Goal: Task Accomplishment & Management: Use online tool/utility

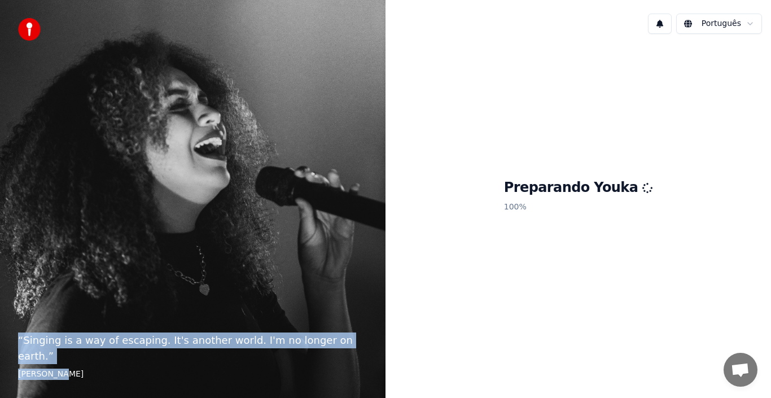
drag, startPoint x: 19, startPoint y: 353, endPoint x: 66, endPoint y: 380, distance: 54.1
click at [66, 380] on div "“ Singing is a way of escaping. It's another world. I'm no longer on earth. ” […" at bounding box center [192, 199] width 385 height 398
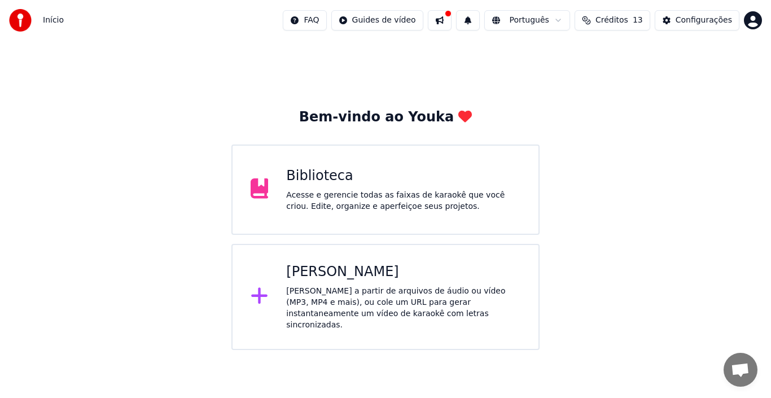
click at [333, 293] on div "[PERSON_NAME] a partir de arquivos de áudio ou vídeo (MP3, MP4 e mais), ou cole…" at bounding box center [403, 308] width 234 height 45
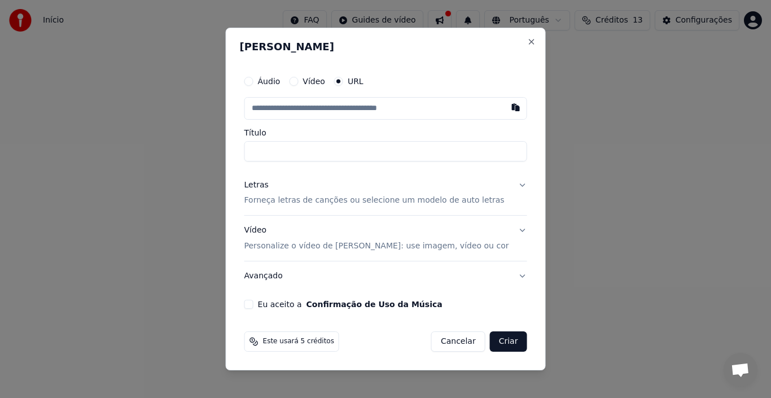
click at [319, 111] on input "text" at bounding box center [385, 108] width 283 height 23
click at [354, 152] on input "Título" at bounding box center [385, 151] width 283 height 20
type input "**********"
click at [507, 186] on button "Letras Forneça letras de canções ou selecione um modelo de auto letras" at bounding box center [385, 192] width 283 height 45
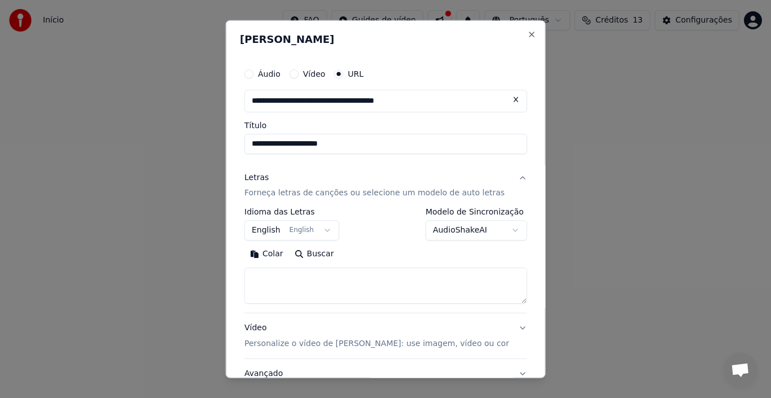
click at [327, 229] on button "English English" at bounding box center [291, 230] width 95 height 20
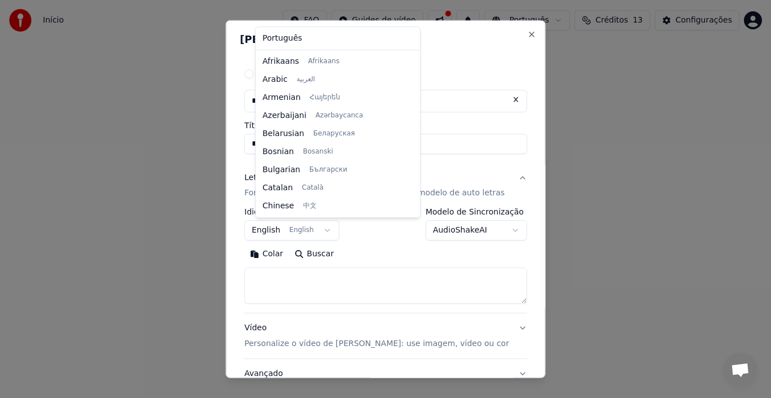
scroll to position [90, 0]
select select "**"
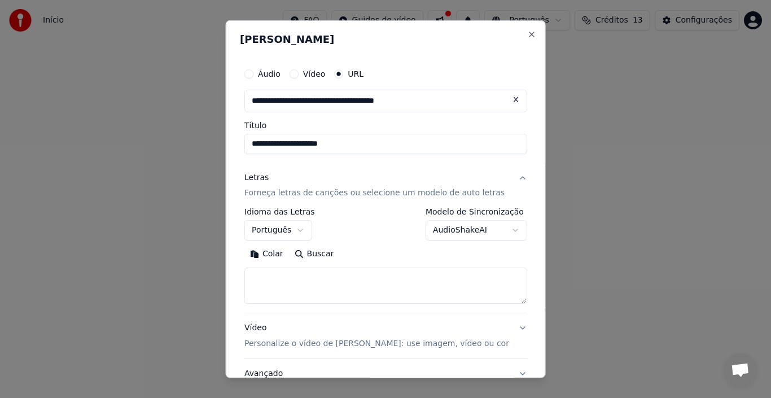
click at [495, 230] on body "**********" at bounding box center [385, 175] width 771 height 350
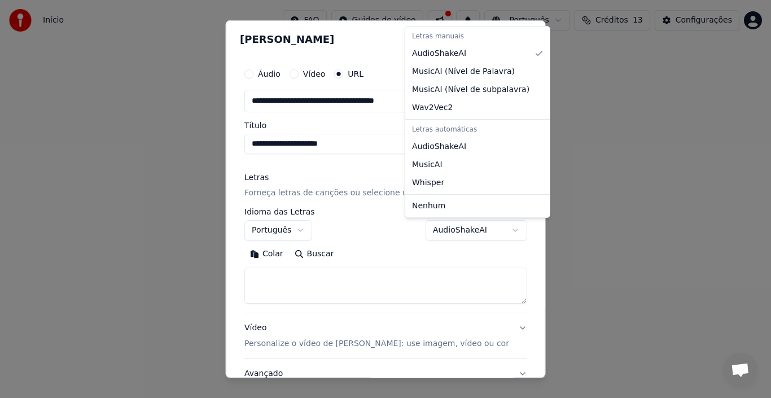
click at [351, 288] on body "**********" at bounding box center [385, 175] width 771 height 350
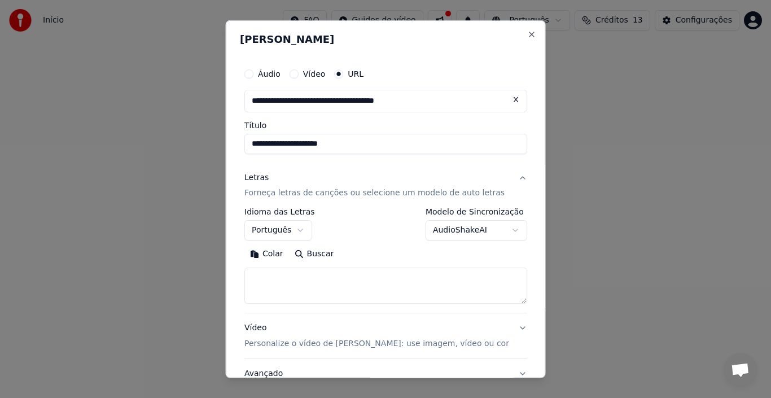
click at [274, 256] on button "Colar" at bounding box center [266, 254] width 45 height 18
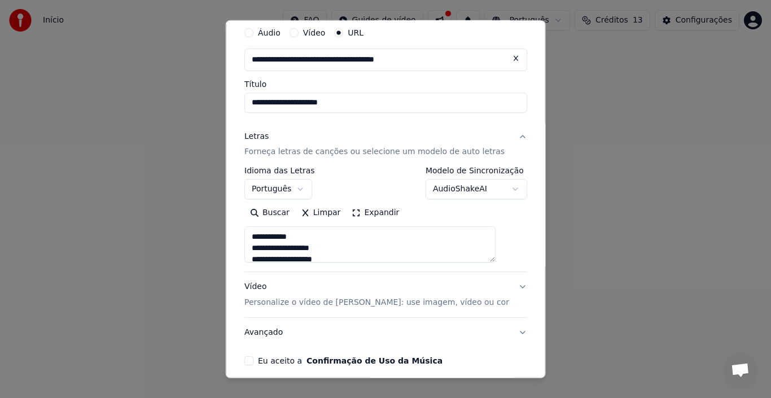
scroll to position [90, 0]
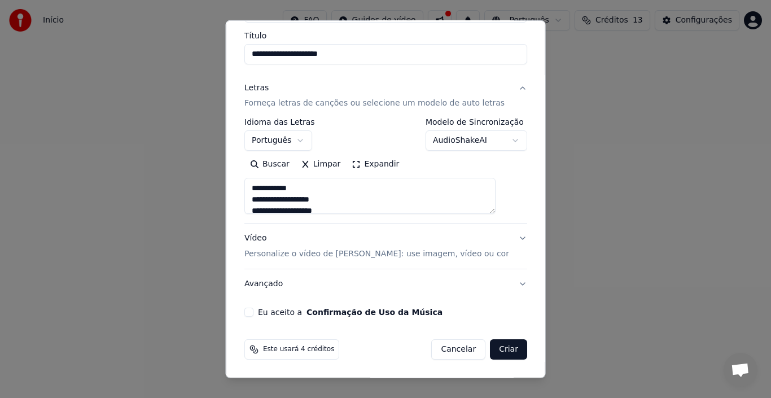
click at [501, 235] on button "Vídeo Personalize o vídeo de karaokê: use imagem, vídeo ou cor" at bounding box center [385, 246] width 283 height 45
type textarea "**********"
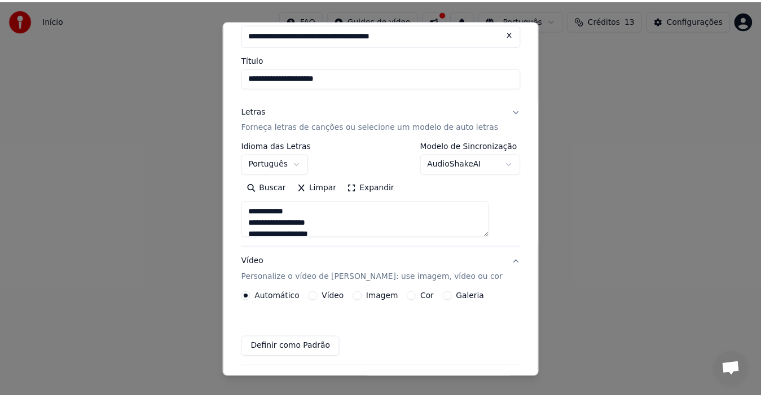
scroll to position [59, 0]
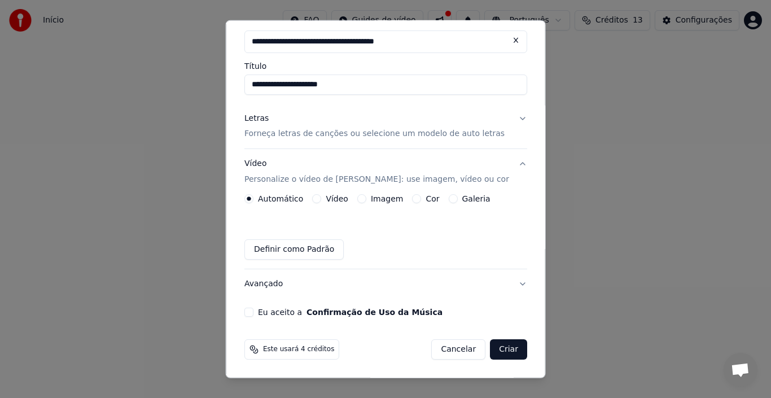
click at [321, 199] on button "Vídeo" at bounding box center [316, 198] width 9 height 9
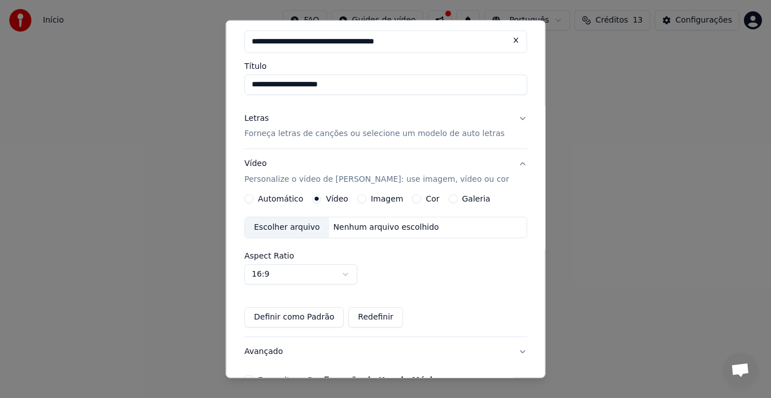
click at [366, 200] on button "Imagem" at bounding box center [361, 198] width 9 height 9
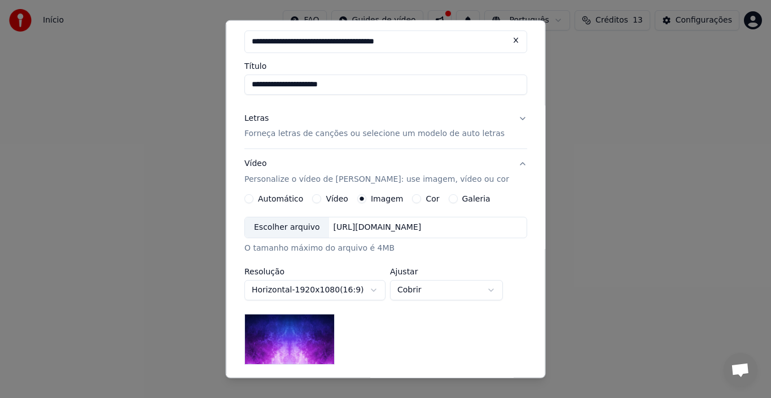
click at [413, 199] on button "Cor" at bounding box center [416, 198] width 9 height 9
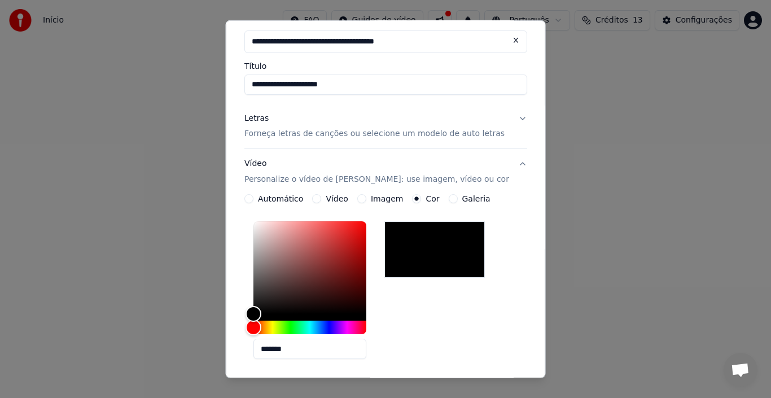
click at [454, 202] on button "Galeria" at bounding box center [452, 198] width 9 height 9
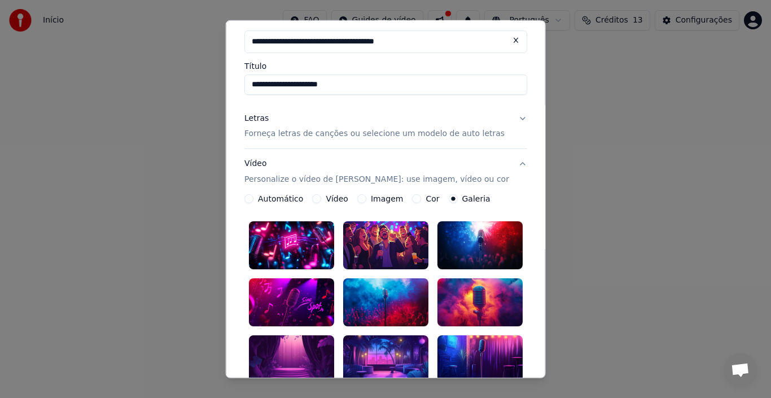
click at [251, 199] on button "Automático" at bounding box center [248, 198] width 9 height 9
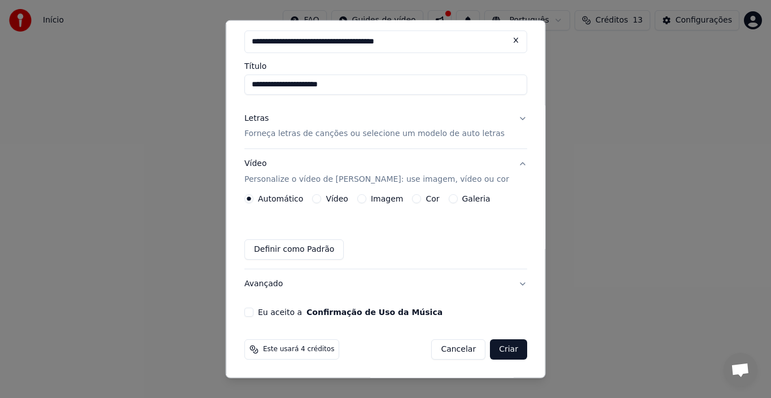
click at [253, 312] on button "Eu aceito a Confirmação de Uso da Música" at bounding box center [248, 312] width 9 height 9
click at [490, 351] on button "Criar" at bounding box center [508, 349] width 37 height 20
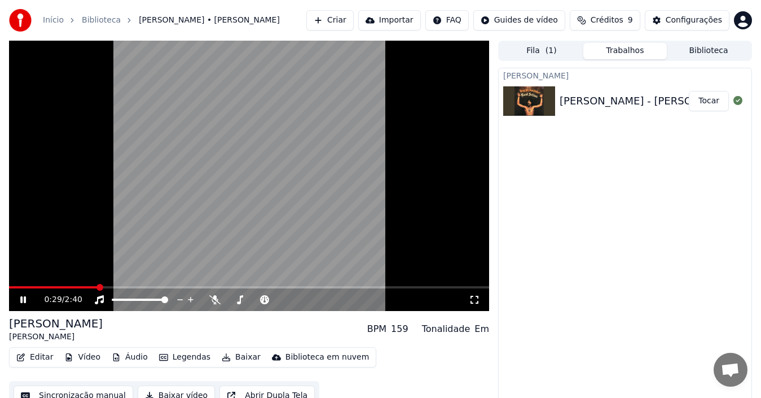
click at [546, 48] on span "( 1 )" at bounding box center [551, 50] width 11 height 11
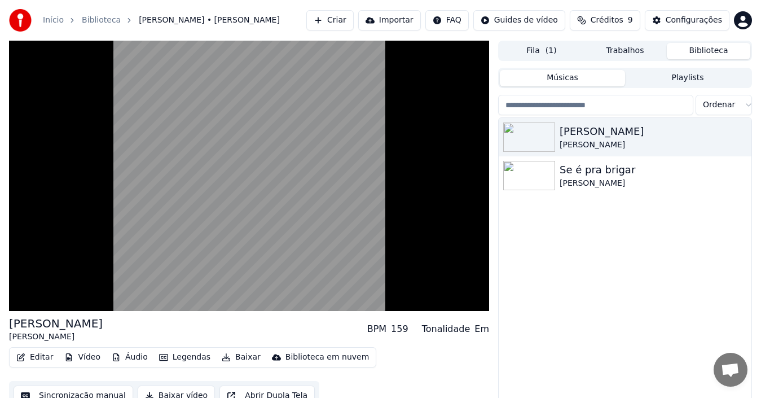
click at [707, 50] on button "Biblioteca" at bounding box center [709, 51] width 84 height 16
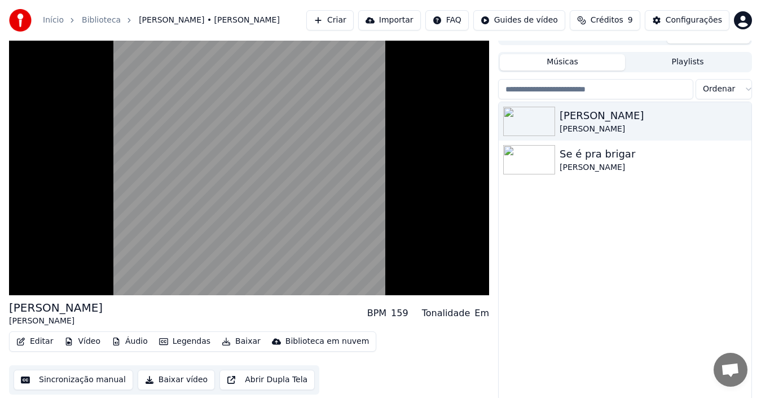
scroll to position [18, 0]
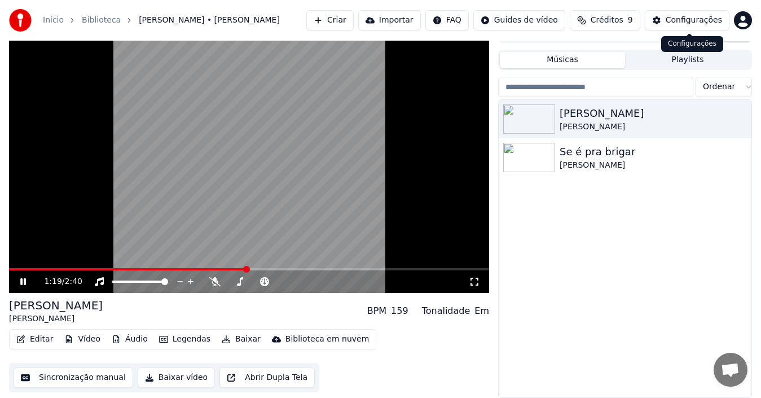
click at [686, 62] on button "Playlists" at bounding box center [687, 60] width 125 height 16
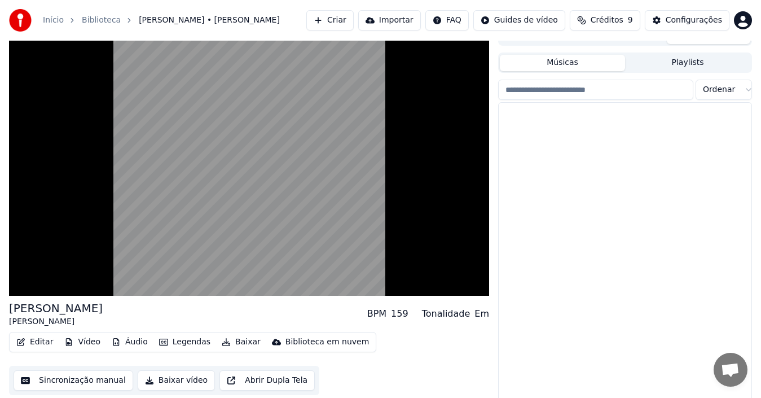
click at [573, 64] on button "Músicas" at bounding box center [562, 63] width 125 height 16
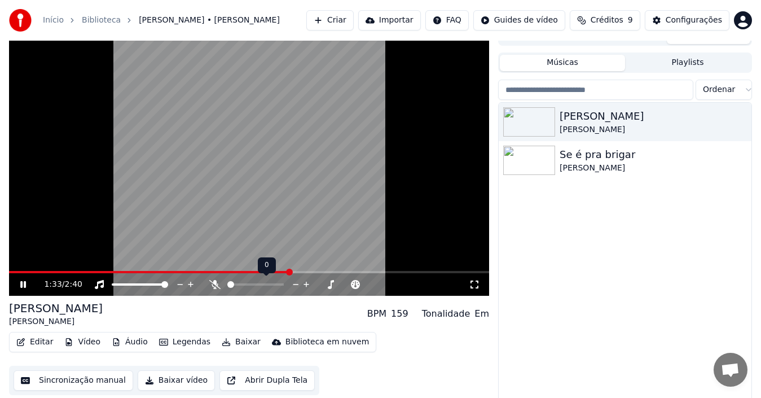
click at [227, 288] on span at bounding box center [230, 284] width 7 height 7
click at [265, 284] on icon at bounding box center [264, 284] width 11 height 9
click at [309, 285] on span at bounding box center [309, 284] width 7 height 7
click at [308, 284] on span at bounding box center [308, 284] width 7 height 7
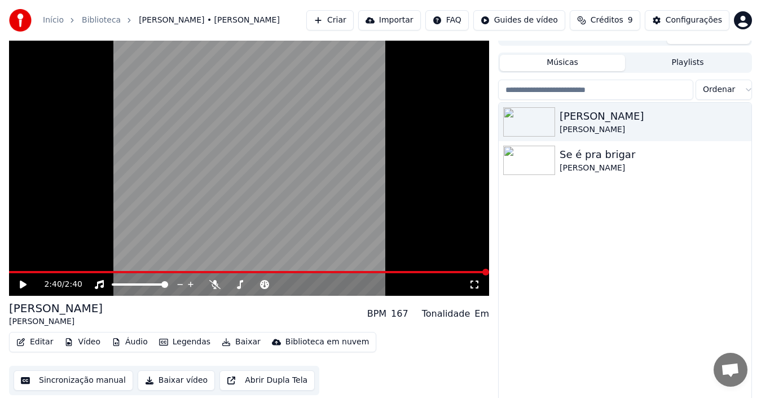
click at [20, 285] on icon at bounding box center [31, 284] width 26 height 9
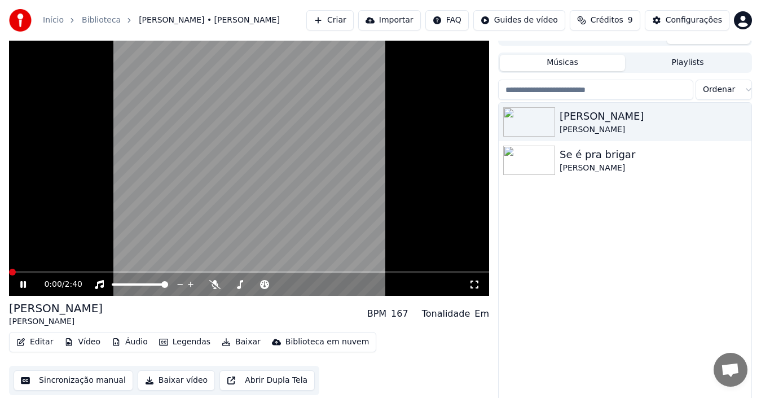
click at [9, 269] on span at bounding box center [12, 272] width 7 height 7
click at [240, 284] on icon at bounding box center [239, 284] width 11 height 9
click at [344, 283] on icon at bounding box center [345, 284] width 11 height 11
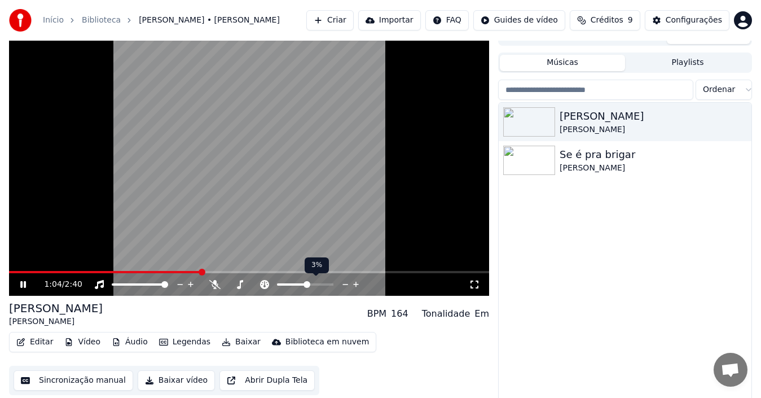
click at [344, 283] on icon at bounding box center [345, 284] width 11 height 11
click at [359, 283] on icon at bounding box center [356, 284] width 11 height 11
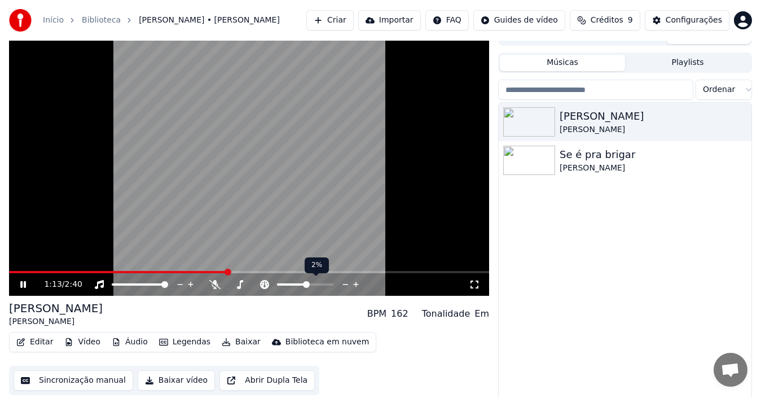
click at [359, 283] on icon at bounding box center [356, 284] width 11 height 11
click at [357, 284] on icon at bounding box center [356, 285] width 6 height 6
click at [332, 283] on icon at bounding box center [331, 284] width 11 height 11
click at [320, 284] on icon at bounding box center [321, 284] width 6 height 1
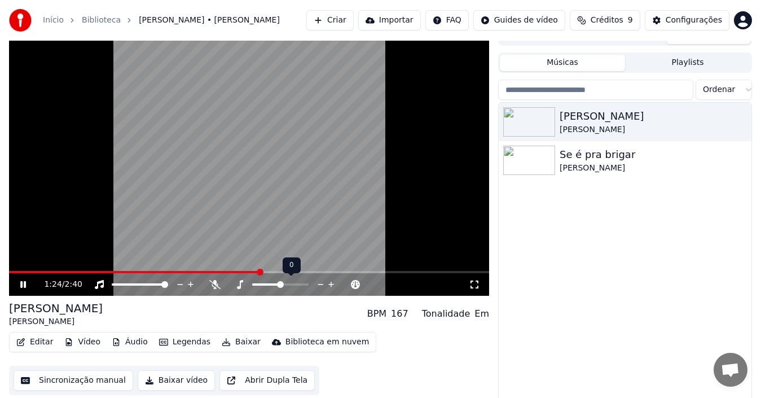
click at [320, 284] on icon at bounding box center [321, 284] width 6 height 1
click at [332, 283] on icon at bounding box center [331, 284] width 11 height 11
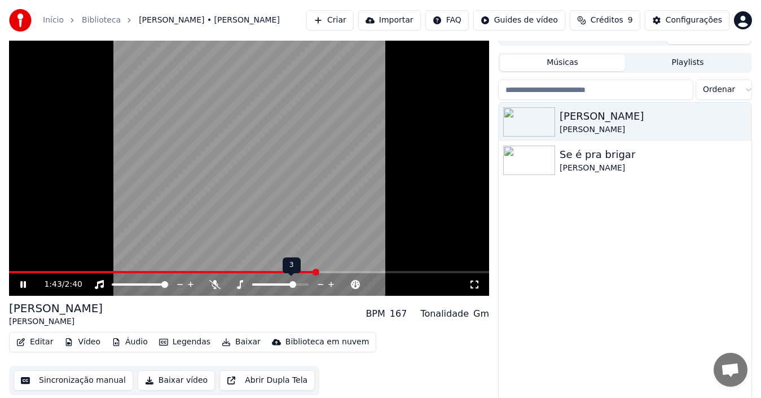
click at [332, 283] on icon at bounding box center [331, 284] width 11 height 11
click at [321, 283] on icon at bounding box center [321, 284] width 11 height 11
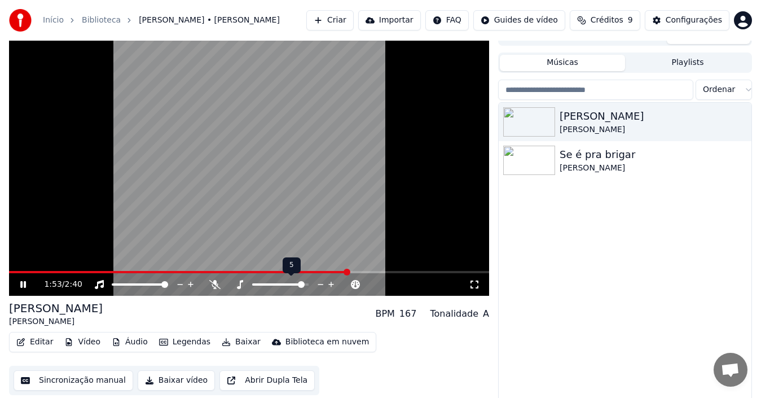
click at [321, 283] on icon at bounding box center [321, 284] width 11 height 11
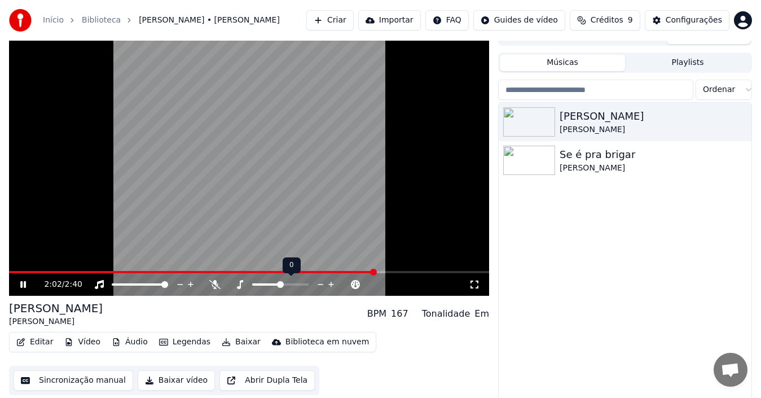
click at [321, 283] on icon at bounding box center [321, 284] width 11 height 11
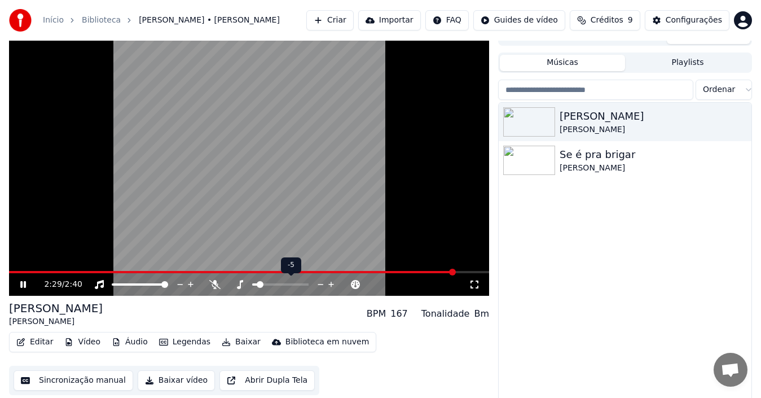
click at [321, 283] on icon at bounding box center [321, 284] width 11 height 11
click at [334, 284] on icon at bounding box center [331, 284] width 11 height 11
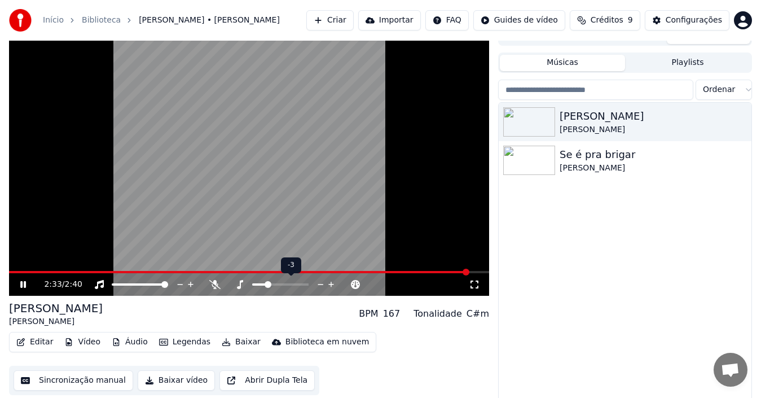
click at [334, 284] on icon at bounding box center [331, 284] width 11 height 11
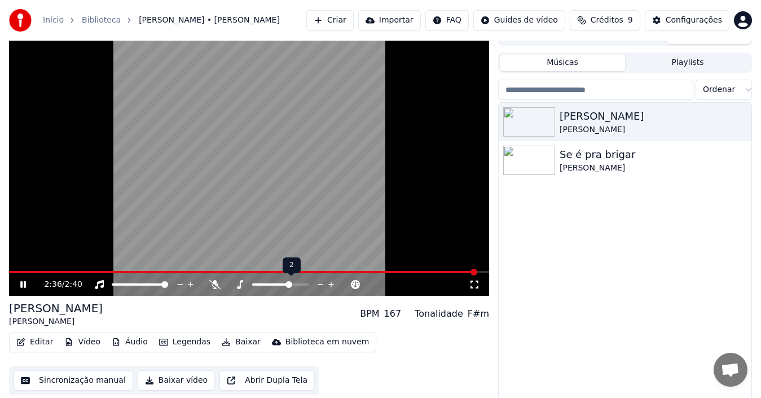
click at [334, 284] on icon at bounding box center [331, 284] width 11 height 11
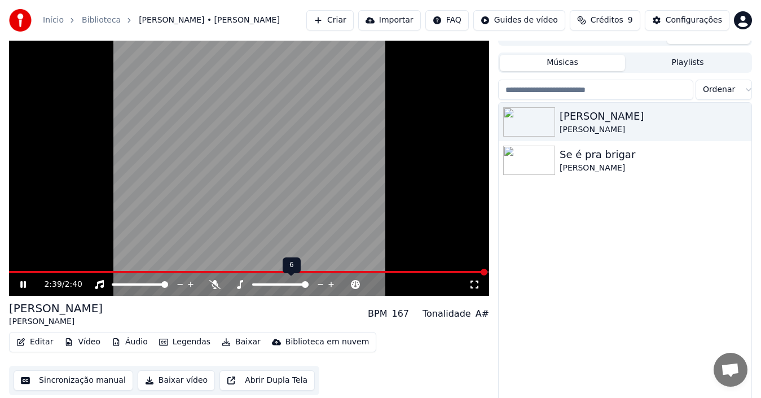
click at [323, 286] on icon at bounding box center [321, 284] width 11 height 11
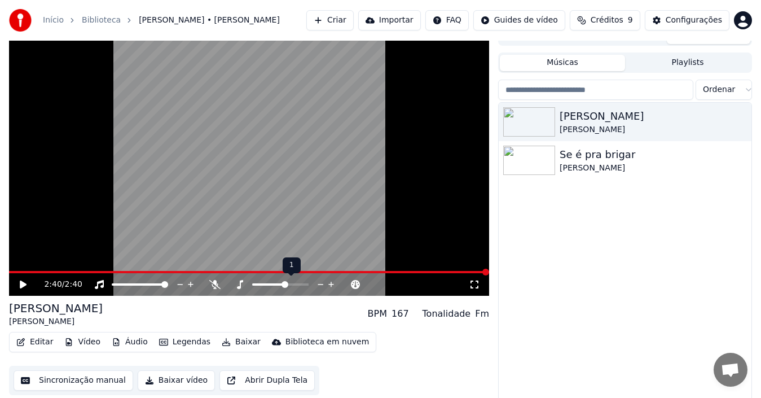
click at [323, 286] on icon at bounding box center [321, 284] width 11 height 11
click at [334, 284] on icon at bounding box center [331, 285] width 6 height 6
click at [20, 282] on icon at bounding box center [23, 285] width 7 height 8
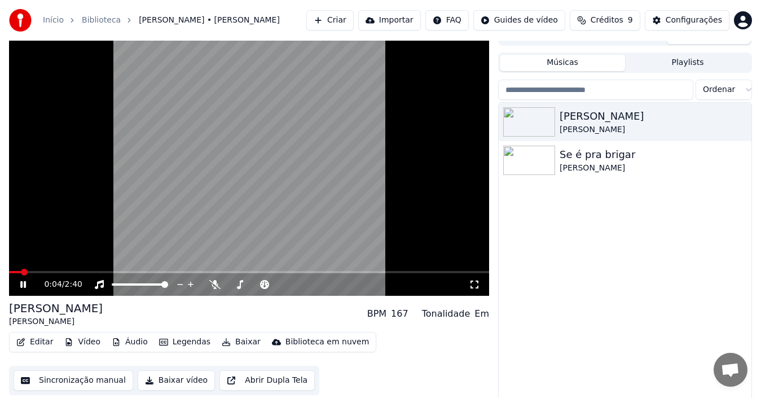
scroll to position [18, 0]
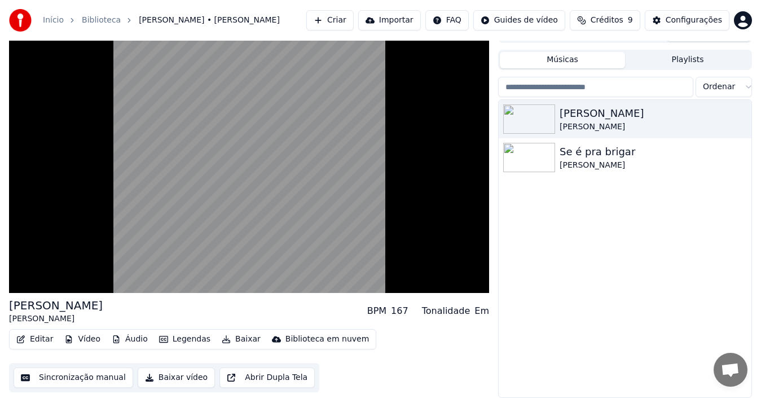
click at [272, 375] on button "Abrir Dupla Tela" at bounding box center [267, 377] width 95 height 20
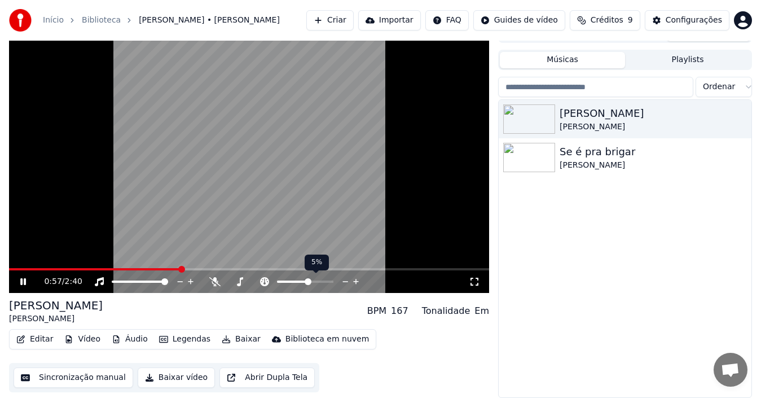
click at [345, 280] on icon at bounding box center [345, 281] width 11 height 11
click at [22, 281] on icon at bounding box center [23, 281] width 6 height 7
click at [677, 61] on button "Playlists" at bounding box center [687, 60] width 125 height 16
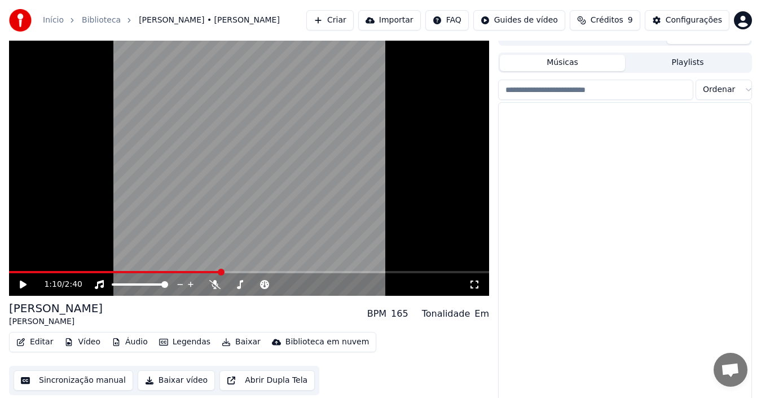
click at [577, 67] on button "Músicas" at bounding box center [562, 63] width 125 height 16
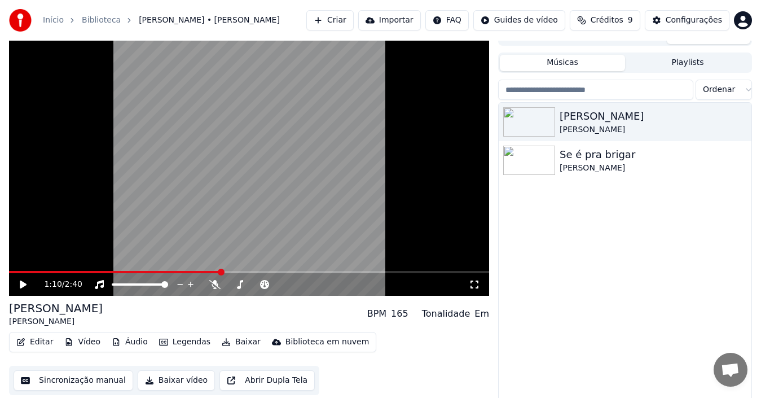
click at [402, 20] on button "Importar" at bounding box center [389, 20] width 63 height 20
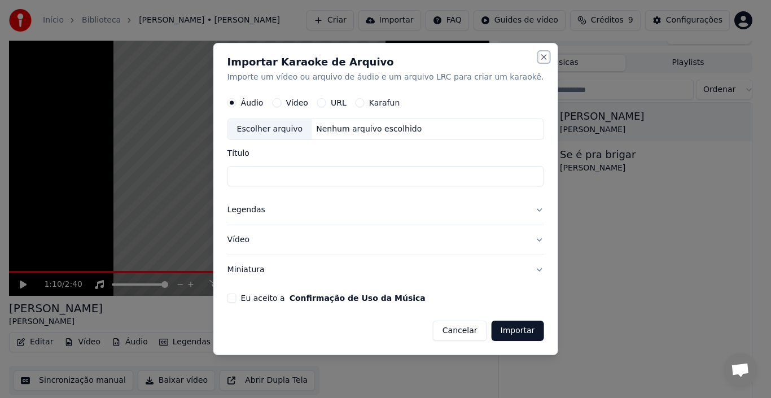
click at [539, 57] on button "Close" at bounding box center [543, 56] width 9 height 9
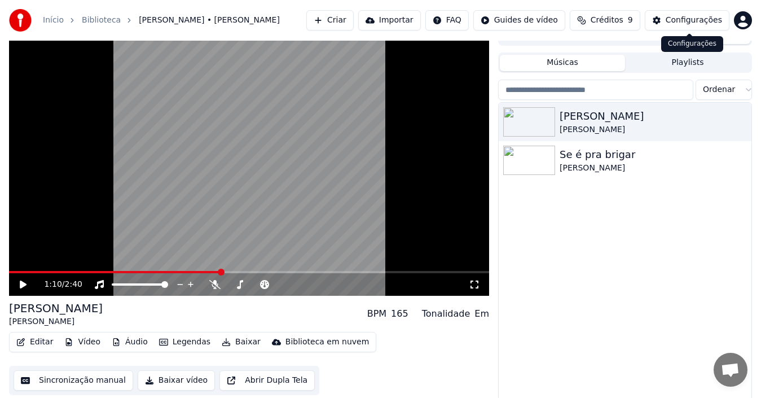
click at [685, 23] on div "Configurações" at bounding box center [694, 20] width 56 height 11
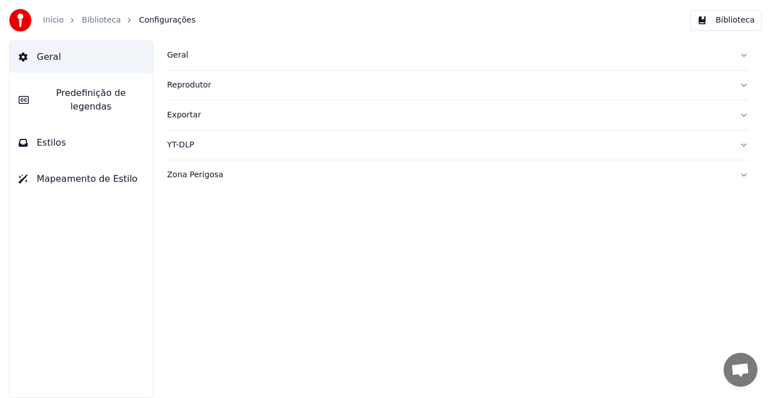
click at [703, 172] on div "Zona Perigosa" at bounding box center [448, 174] width 563 height 11
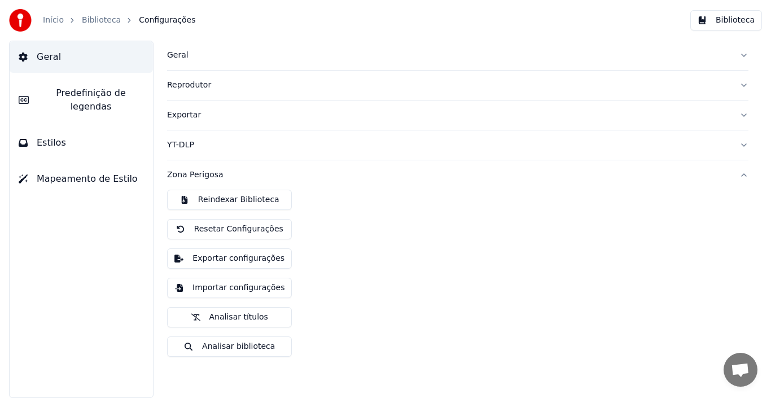
click at [84, 172] on span "Mapeamento de Estilo" at bounding box center [87, 179] width 101 height 14
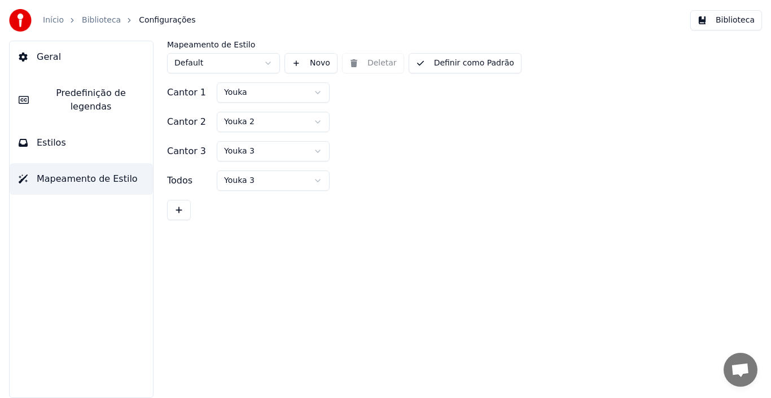
click at [321, 91] on html "Início Biblioteca Configurações Biblioteca Geral Predefinição de legendas Estil…" at bounding box center [385, 199] width 771 height 398
click at [271, 61] on html "Início Biblioteca Configurações Biblioteca Geral Predefinição de legendas Estil…" at bounding box center [385, 199] width 771 height 398
click at [59, 60] on button "Geral" at bounding box center [81, 57] width 143 height 32
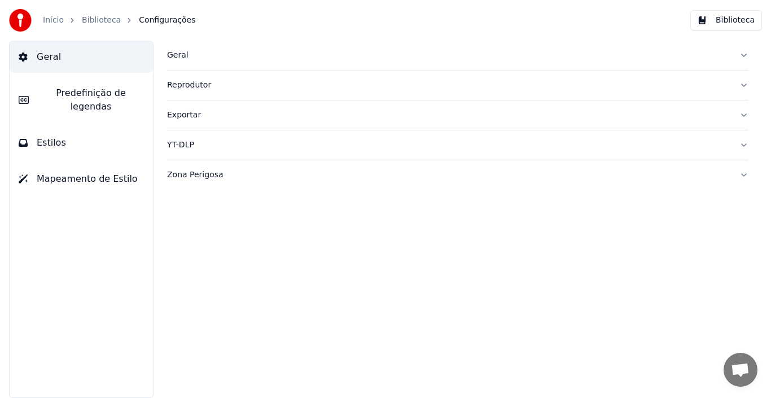
click at [207, 58] on div "Geral" at bounding box center [448, 55] width 563 height 11
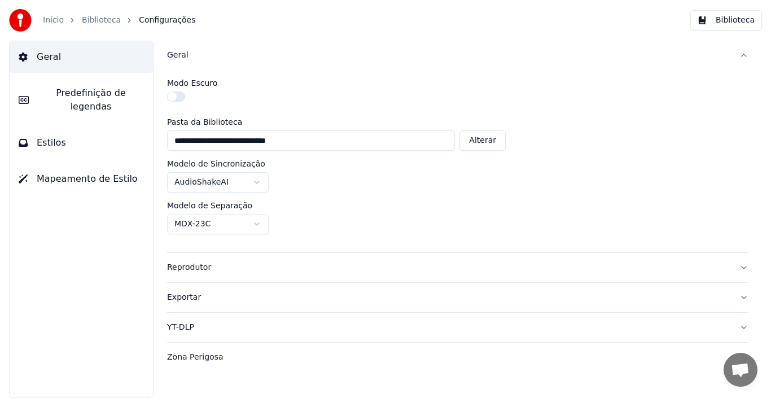
click at [43, 16] on link "Início" at bounding box center [53, 20] width 21 height 11
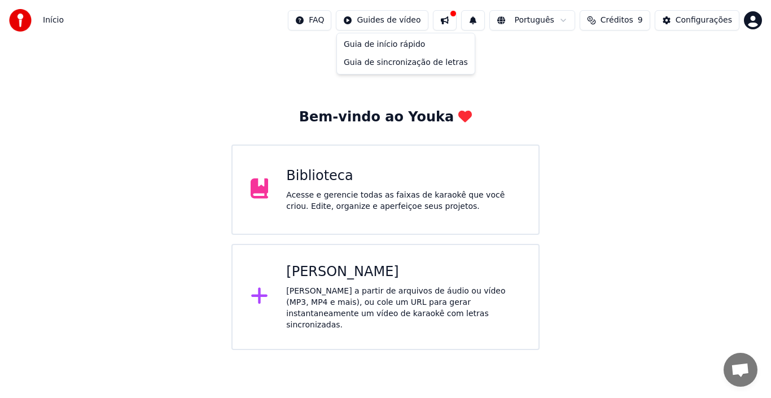
click at [415, 25] on html "Início FAQ Guides de vídeo Português Créditos 9 Configurações Bem-vindo ao Youk…" at bounding box center [385, 175] width 771 height 350
click at [460, 19] on html "Início FAQ Guides de vídeo Português Créditos 9 Configurações Bem-vindo ao Youk…" at bounding box center [385, 175] width 771 height 350
click at [457, 19] on button at bounding box center [445, 20] width 24 height 20
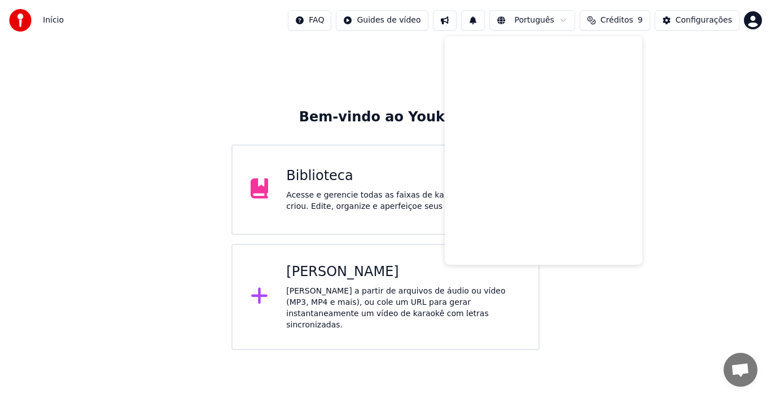
click at [353, 70] on div "Bem-vindo ao Youka Biblioteca Acesse e gerencie todas as faixas de karaokê que …" at bounding box center [385, 195] width 771 height 309
click at [336, 192] on div "Acesse e gerencie todas as faixas de karaokê que você criou. Edite, organize e …" at bounding box center [403, 201] width 234 height 23
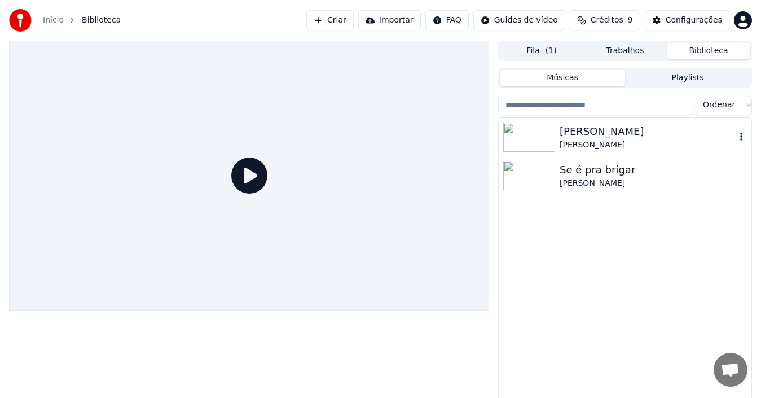
click at [580, 136] on div "[PERSON_NAME]" at bounding box center [648, 132] width 176 height 16
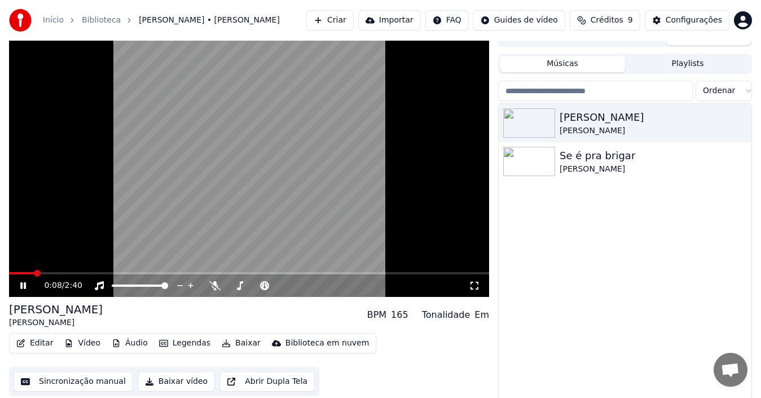
scroll to position [18, 0]
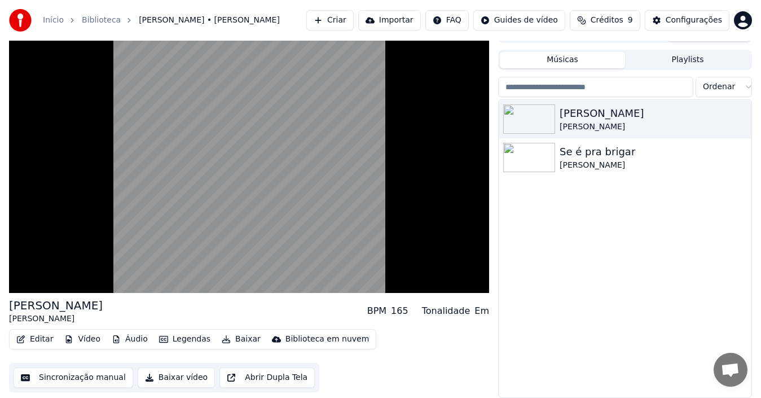
click at [164, 375] on button "Baixar vídeo" at bounding box center [176, 377] width 77 height 20
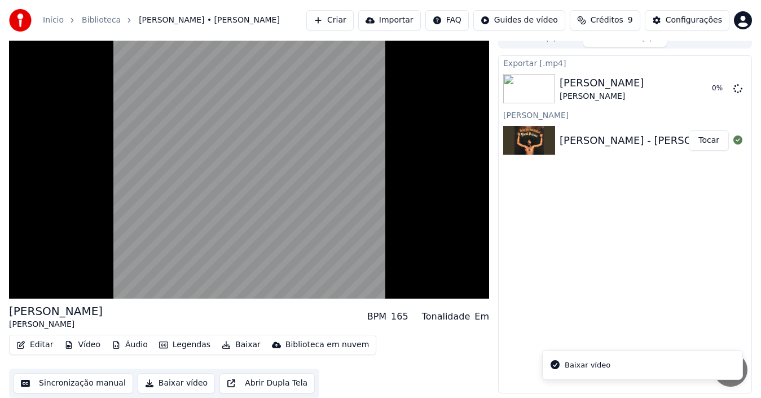
scroll to position [12, 0]
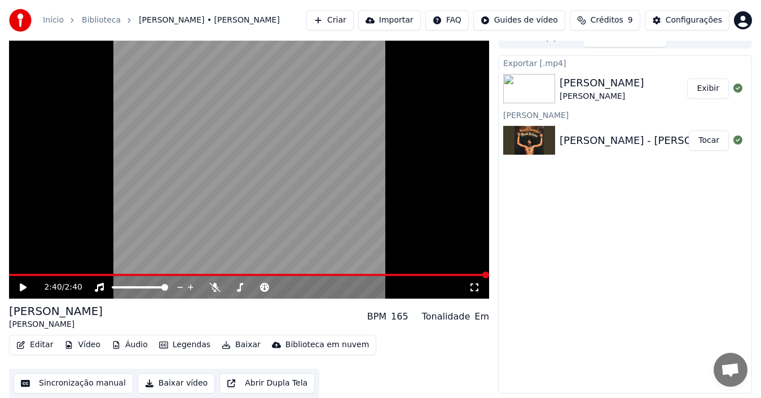
click at [22, 283] on icon at bounding box center [31, 287] width 26 height 9
click at [24, 288] on icon at bounding box center [31, 287] width 26 height 9
